Goal: Find contact information: Find contact information

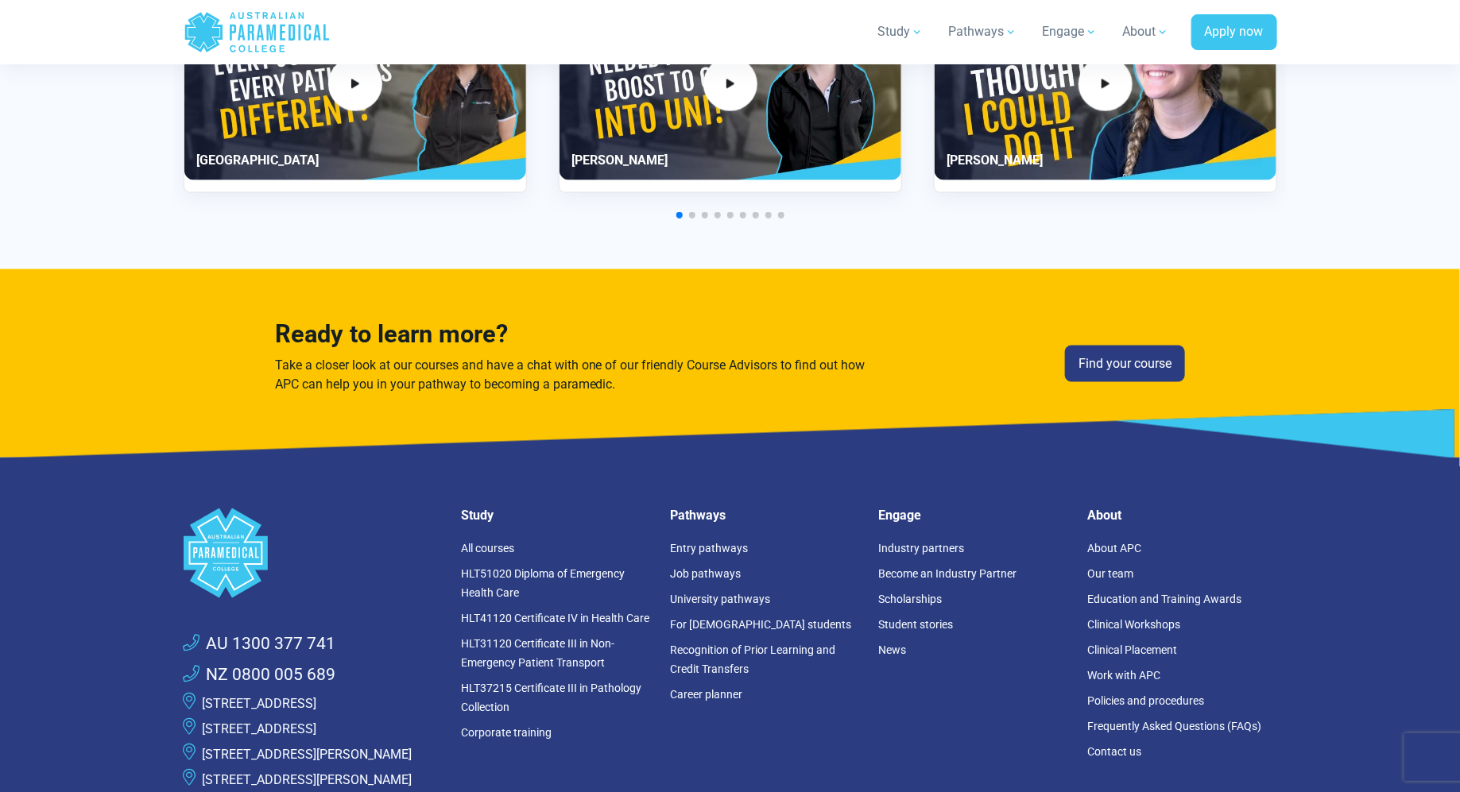
scroll to position [4379, 0]
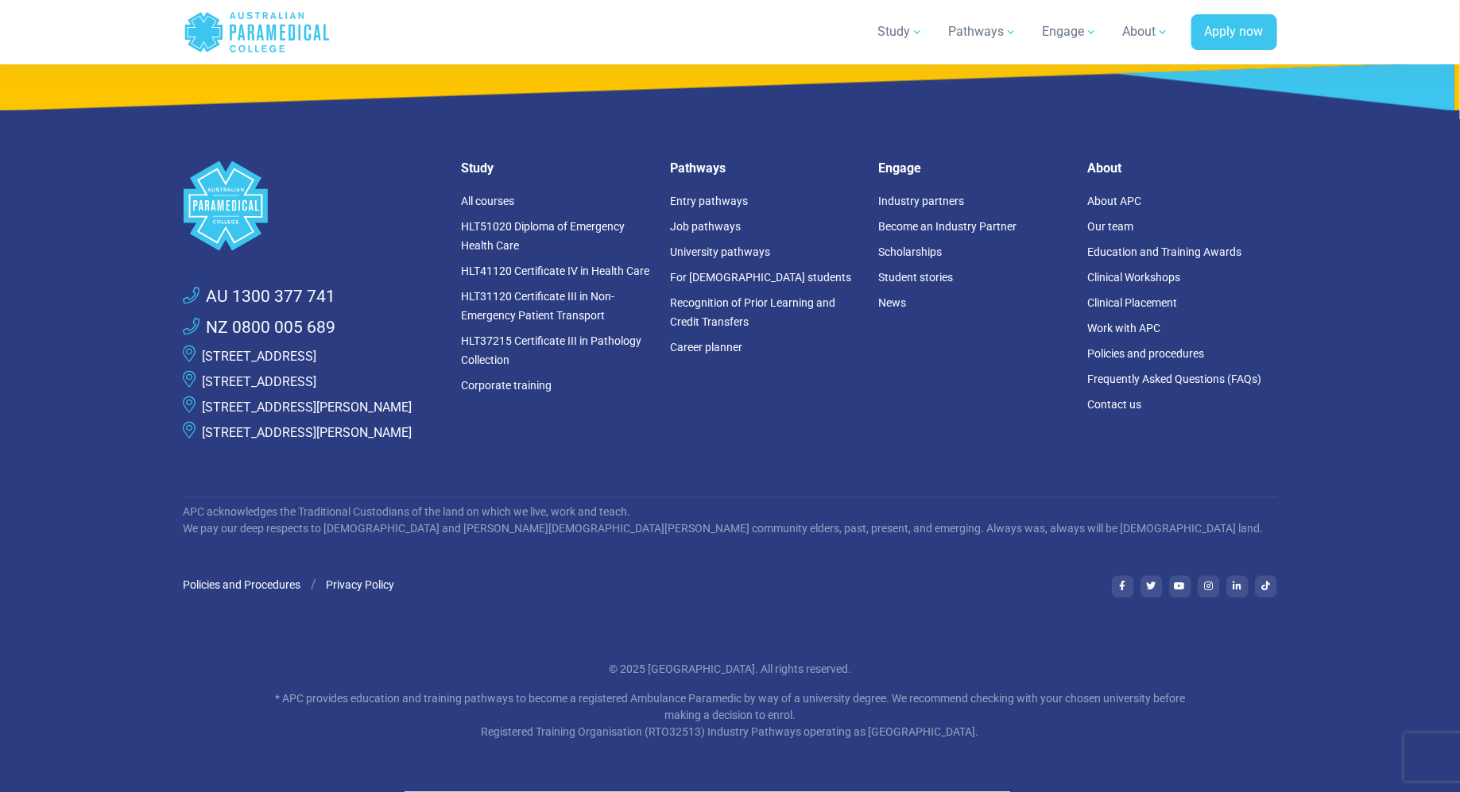
click at [339, 401] on link "[STREET_ADDRESS][PERSON_NAME]" at bounding box center [308, 408] width 210 height 15
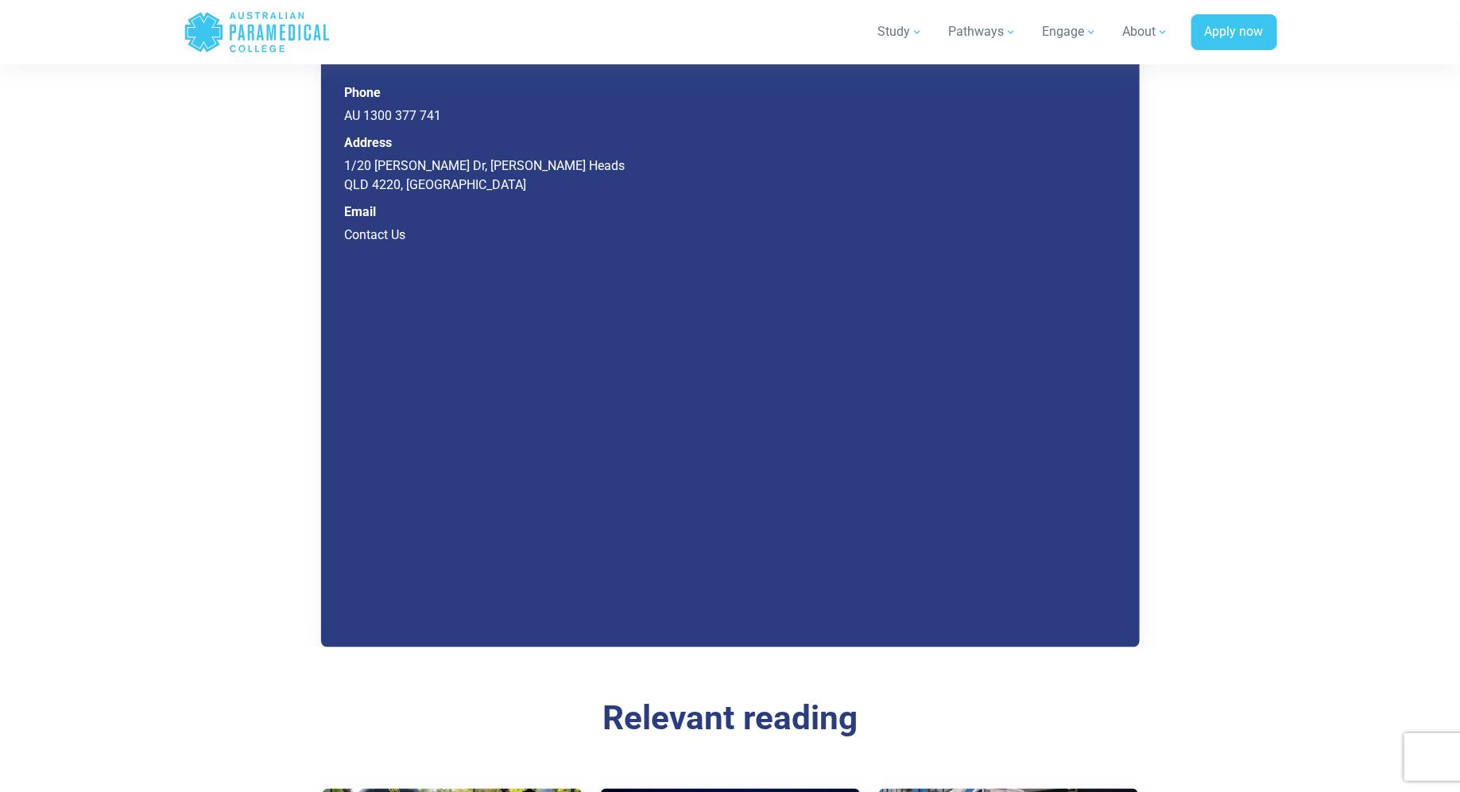
scroll to position [7427, 0]
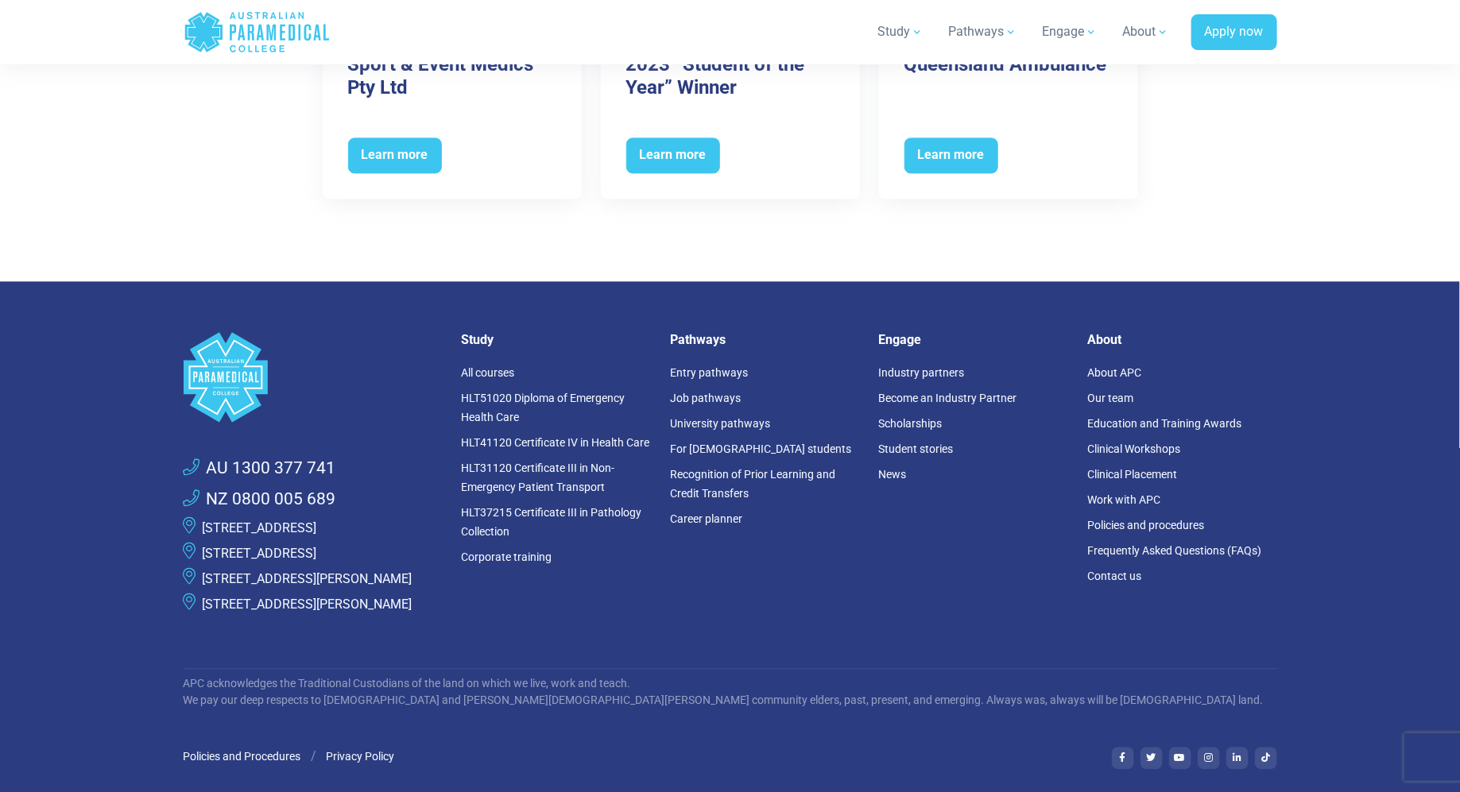
click at [286, 521] on link "[STREET_ADDRESS]" at bounding box center [260, 528] width 114 height 15
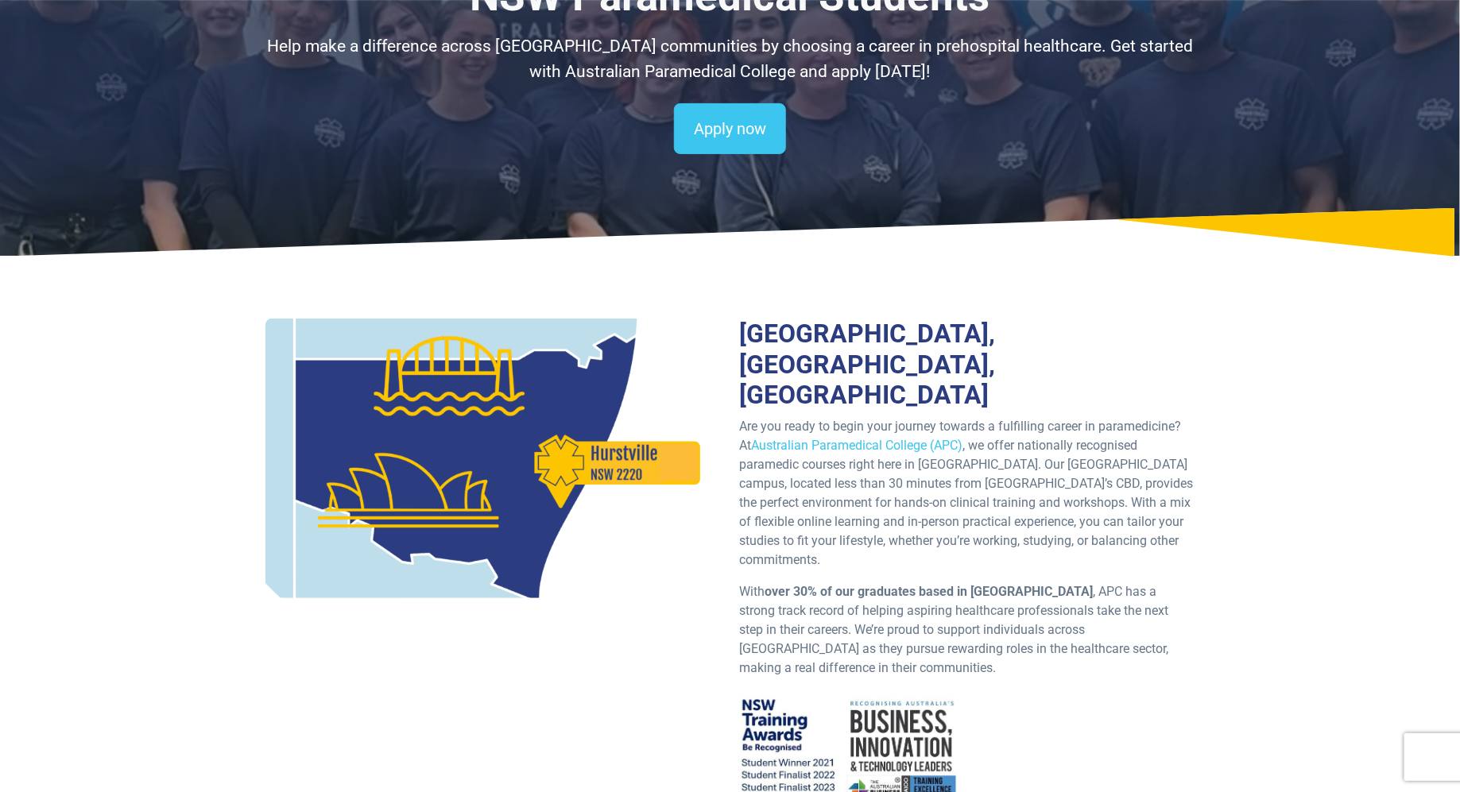
scroll to position [177, 0]
